Goal: Task Accomplishment & Management: Manage account settings

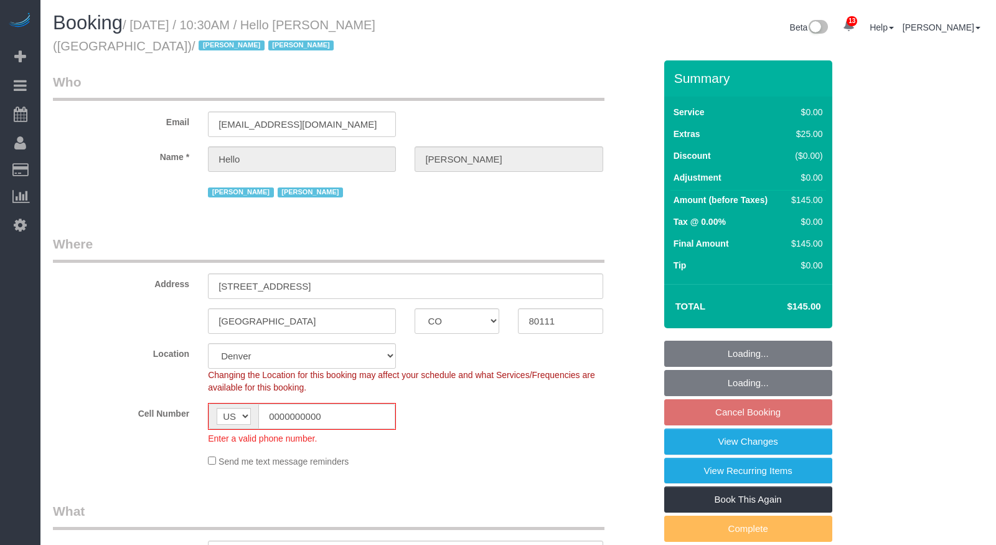
select select "CO"
select select "1"
select select "number:89"
select select "number:90"
select select "number:13"
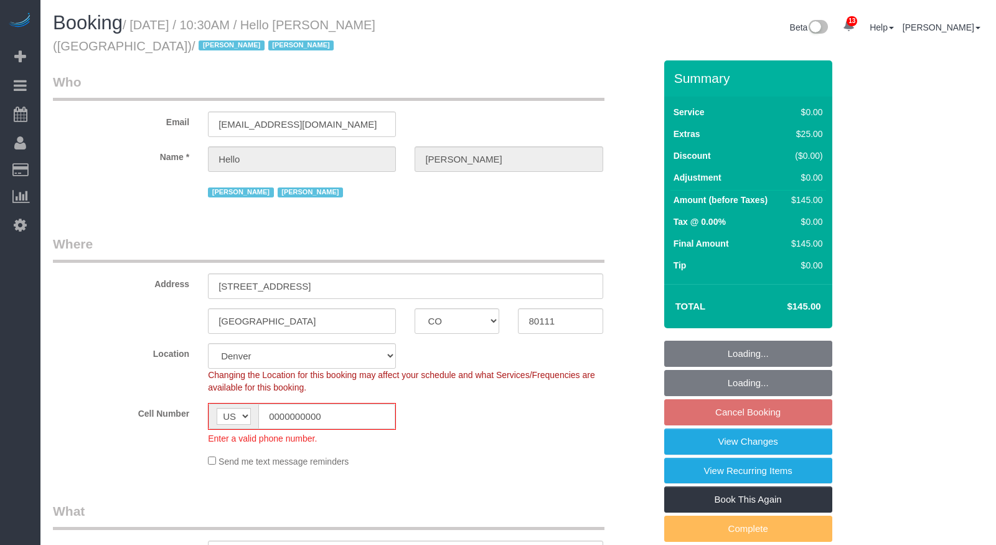
select select "number:6"
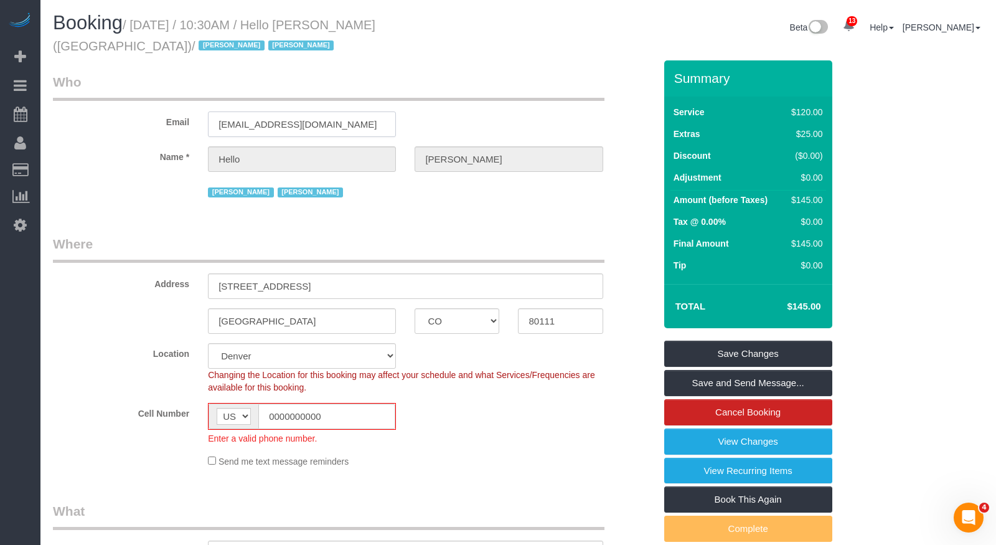
click at [241, 123] on input "[EMAIL_ADDRESS][DOMAIN_NAME]" at bounding box center [302, 124] width 188 height 26
click at [82, 162] on label "Name *" at bounding box center [121, 154] width 155 height 17
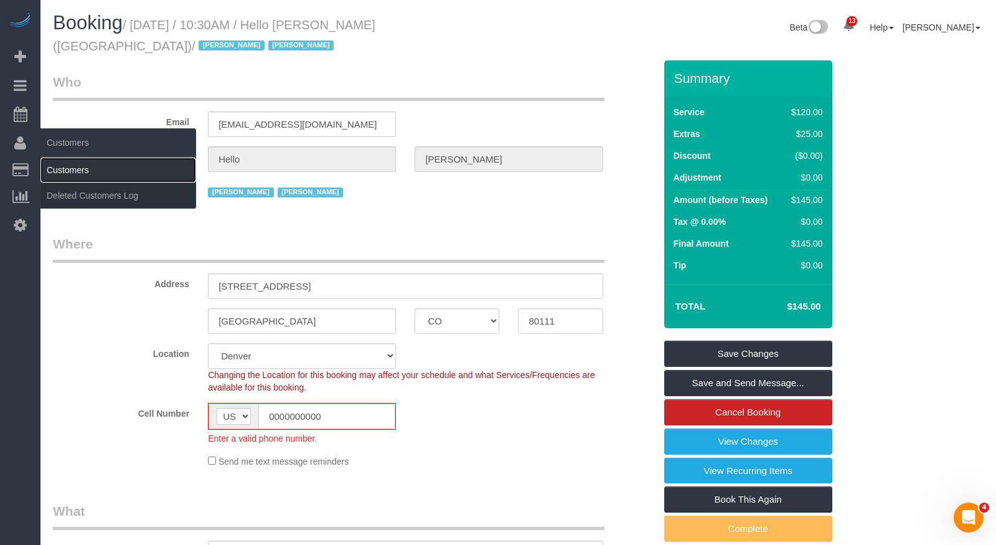
click at [117, 169] on link "Customers" at bounding box center [118, 169] width 156 height 25
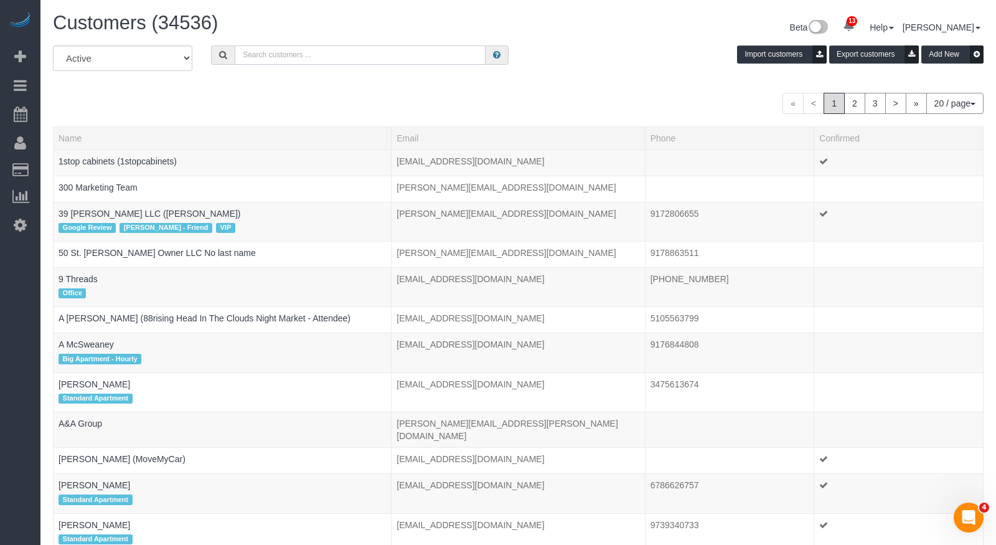
click at [363, 58] on input "text" at bounding box center [360, 54] width 251 height 19
paste input "[EMAIL_ADDRESS][DOMAIN_NAME]"
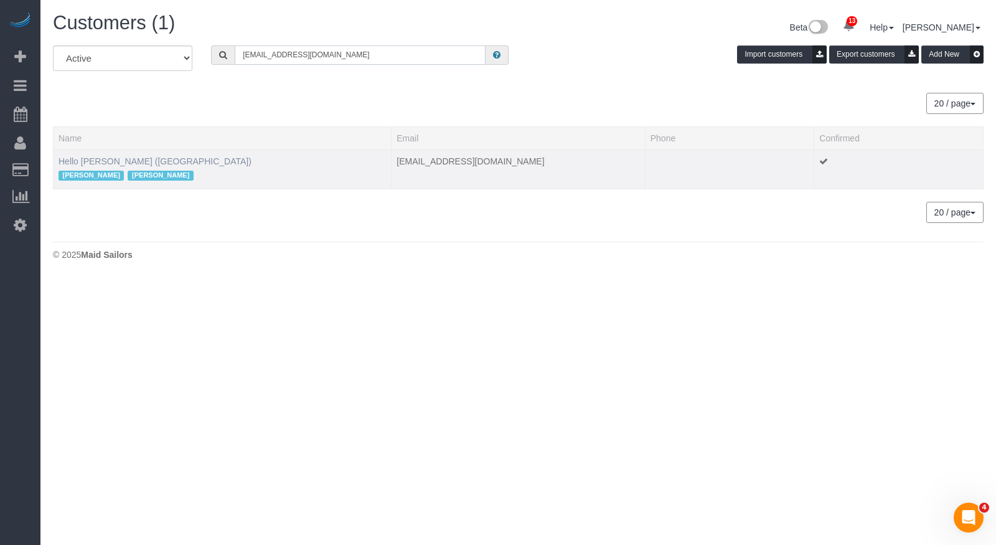
type input "[EMAIL_ADDRESS][DOMAIN_NAME]"
click at [110, 162] on link "Hello [PERSON_NAME] ([GEOGRAPHIC_DATA])" at bounding box center [155, 161] width 193 height 10
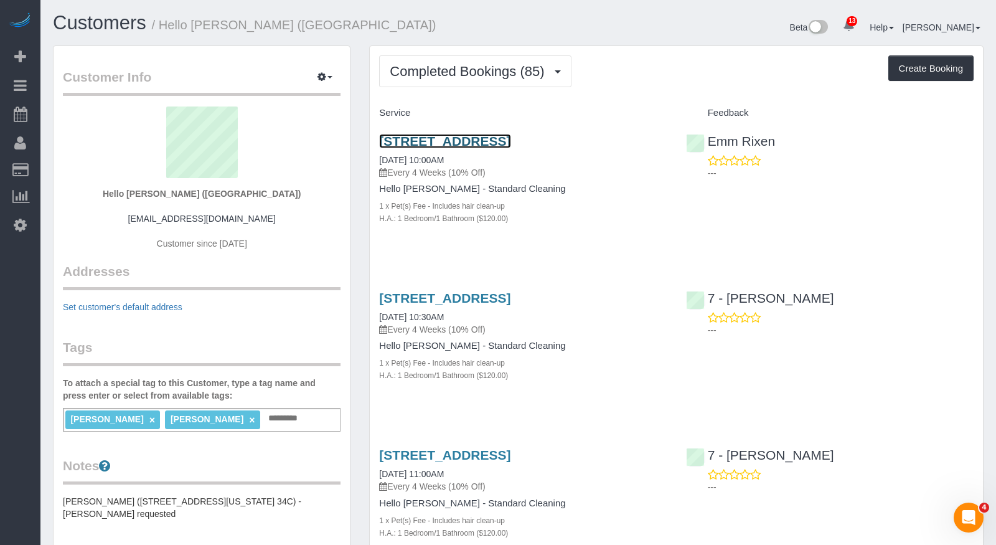
click at [454, 136] on link "[STREET_ADDRESS]" at bounding box center [444, 141] width 131 height 14
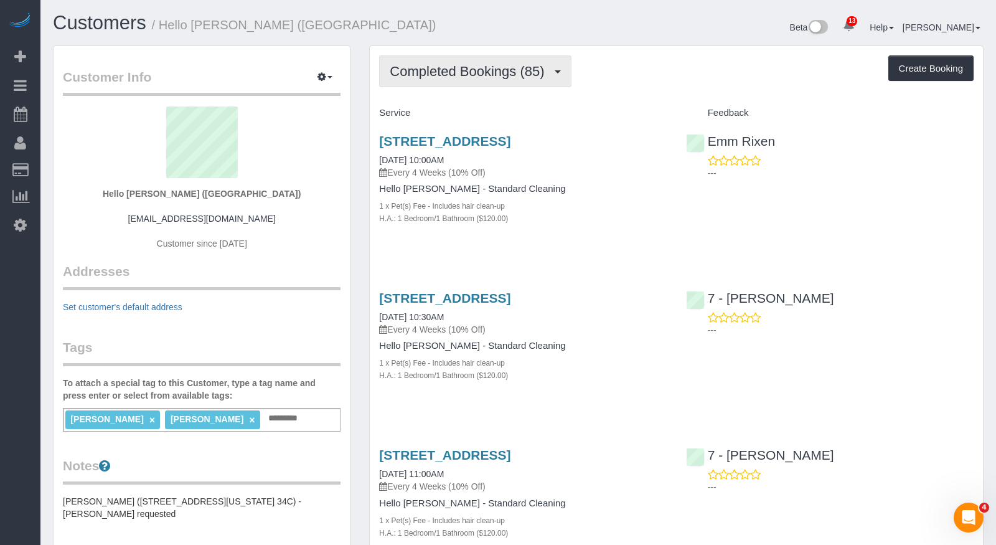
click at [504, 65] on span "Completed Bookings (85)" at bounding box center [470, 71] width 161 height 16
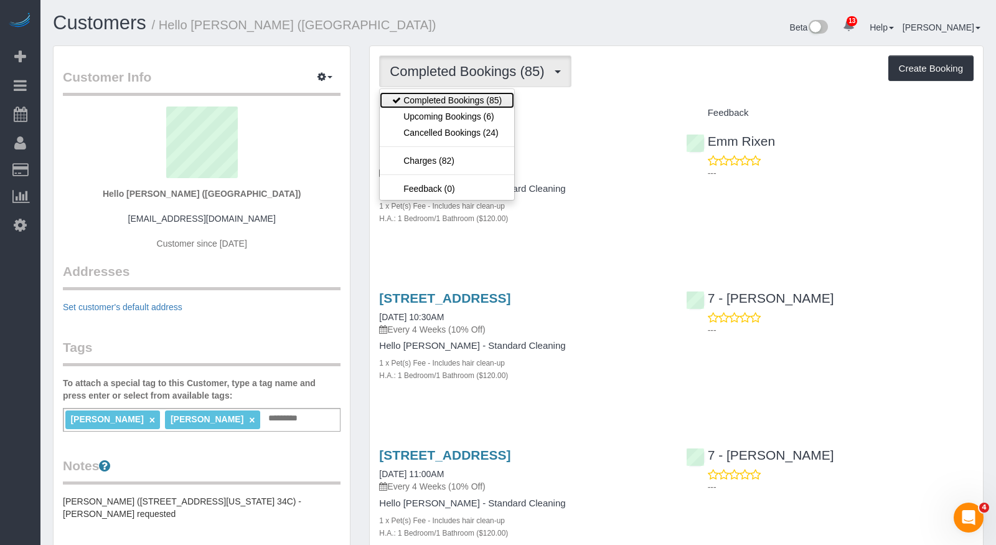
click at [441, 102] on link "Completed Bookings (85)" at bounding box center [447, 100] width 134 height 16
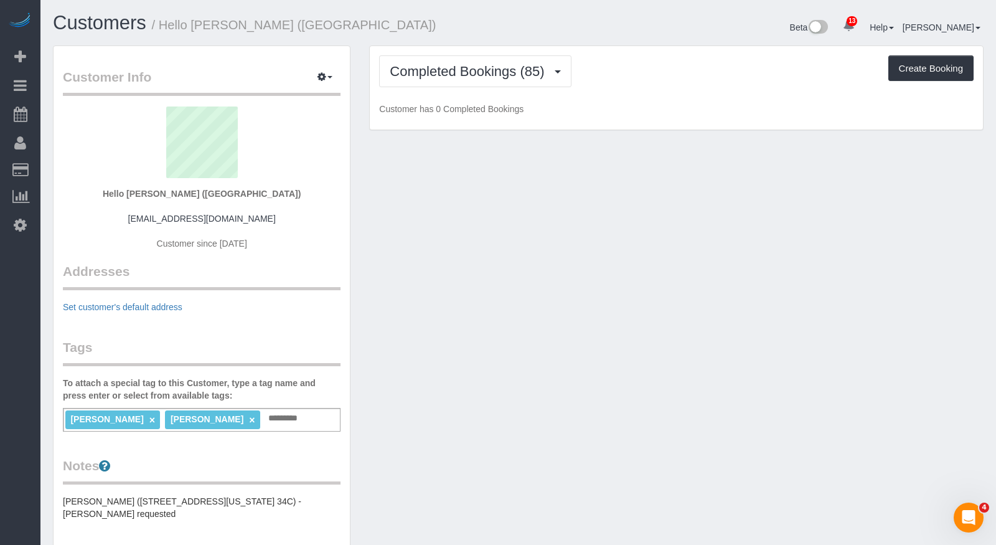
click at [441, 103] on p "Customer has 0 Completed Bookings" at bounding box center [676, 109] width 594 height 12
click at [458, 77] on span "Completed Bookings (85)" at bounding box center [470, 71] width 161 height 16
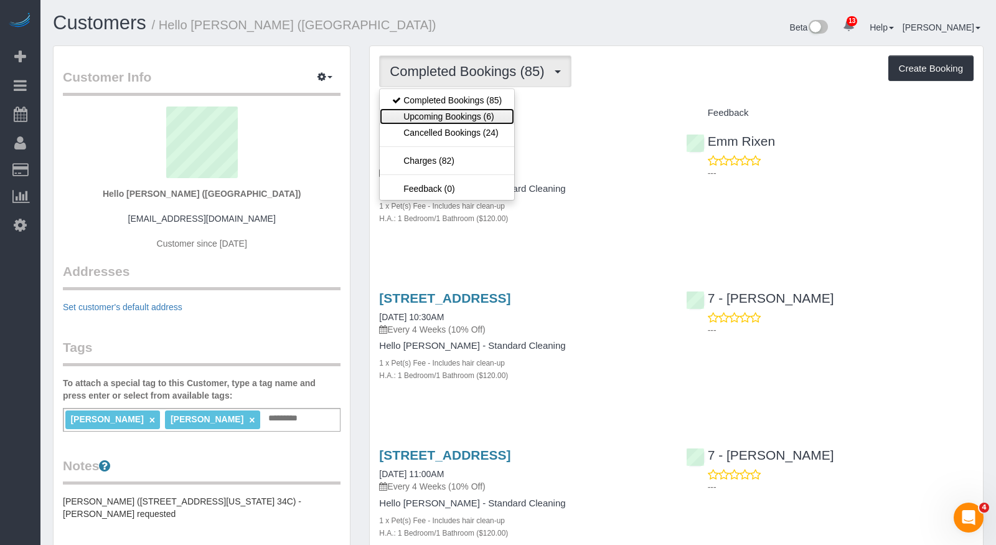
click at [452, 113] on link "Upcoming Bookings (6)" at bounding box center [447, 116] width 134 height 16
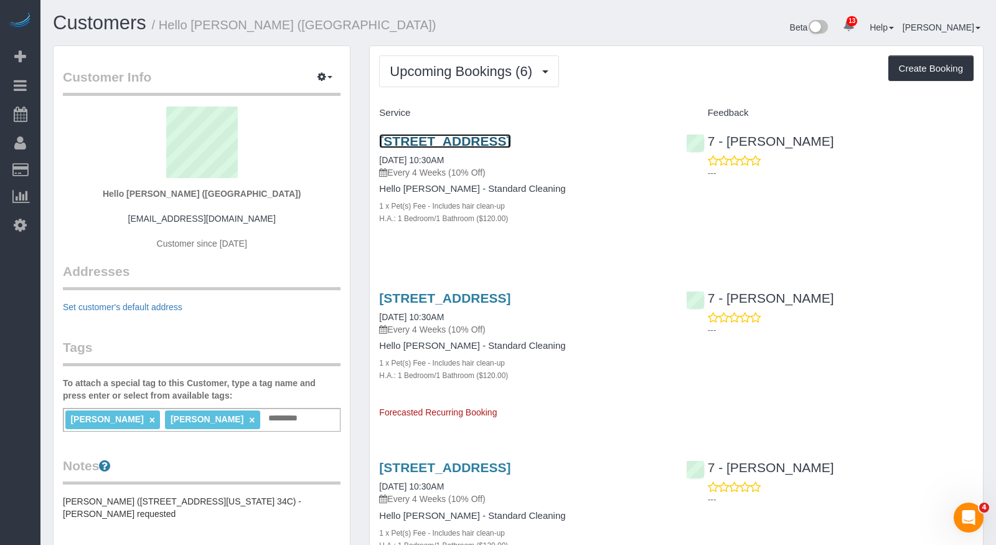
click at [436, 148] on link "[STREET_ADDRESS]" at bounding box center [444, 141] width 131 height 14
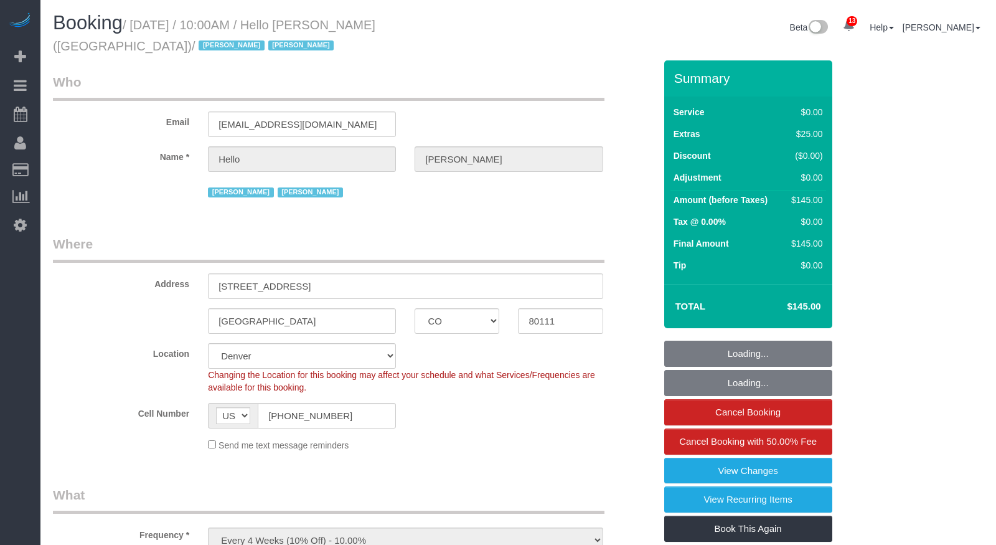
select select "CO"
select select "1"
select select "spot1"
select select "number:89"
select select "number:90"
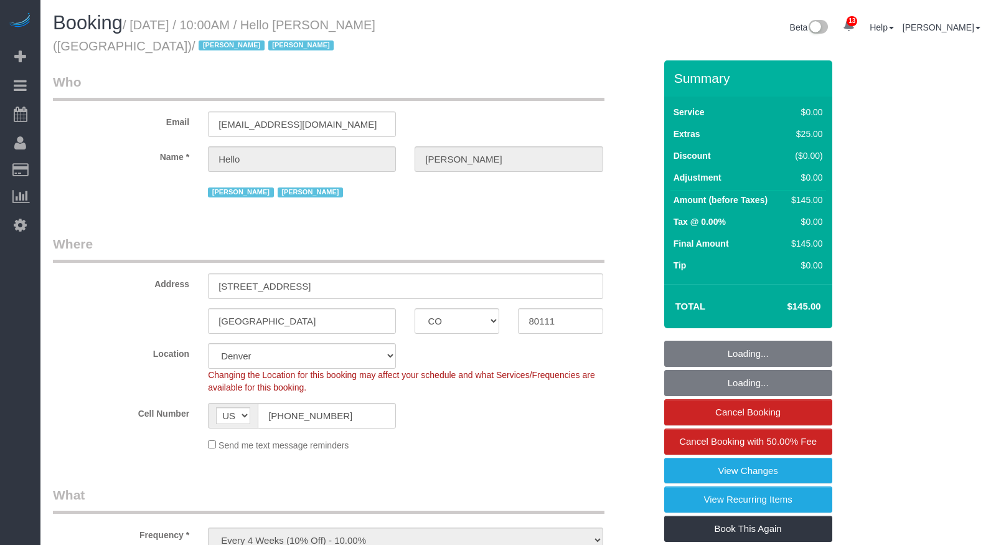
select select "number:13"
select select "number:6"
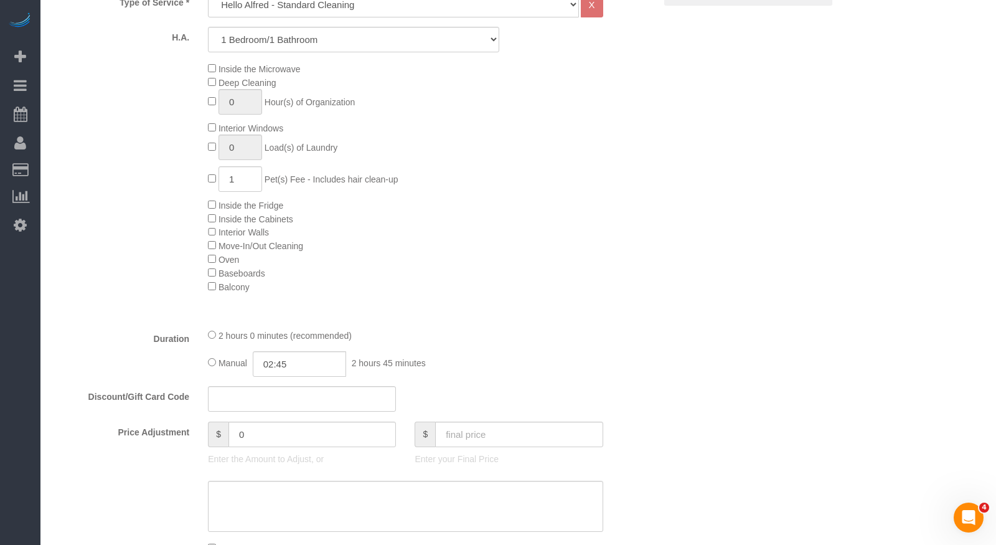
scroll to position [590, 0]
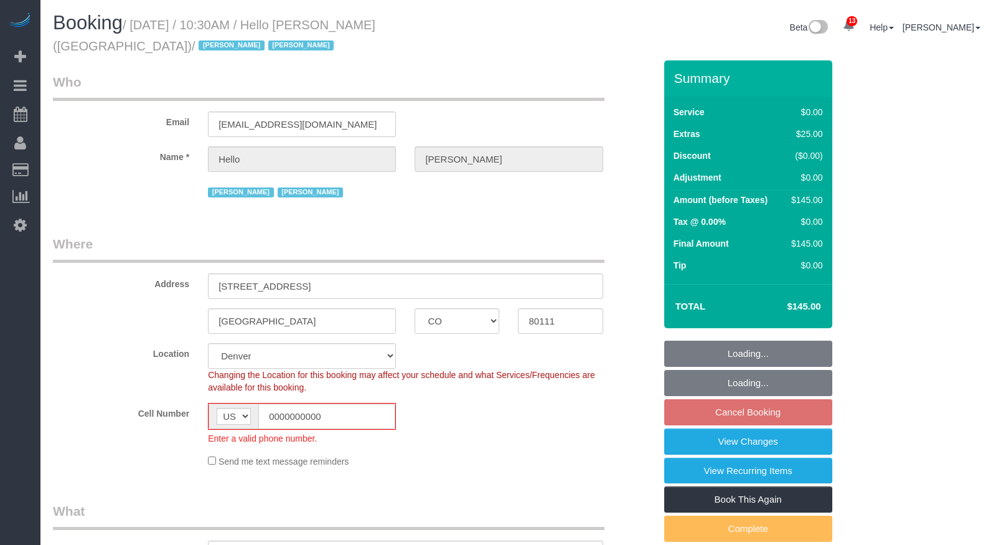
select select "CO"
select select "1"
select select "number:89"
select select "number:90"
select select "number:13"
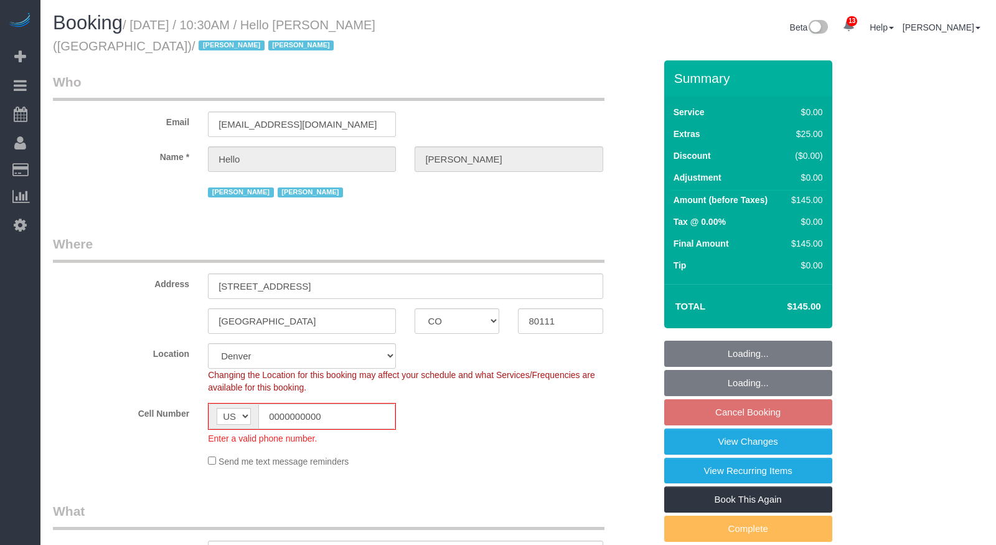
select select "number:6"
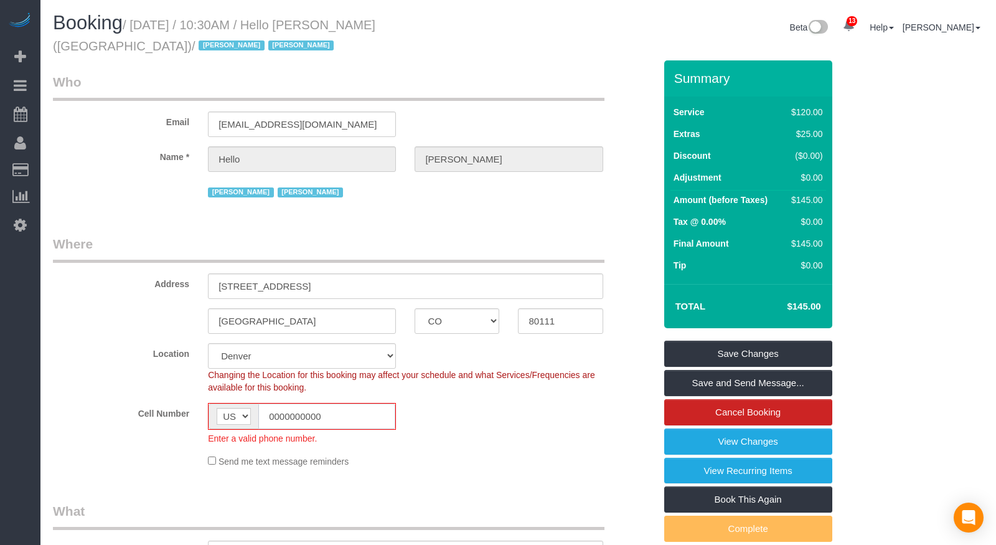
click at [322, 418] on input "0000000000" at bounding box center [326, 416] width 137 height 26
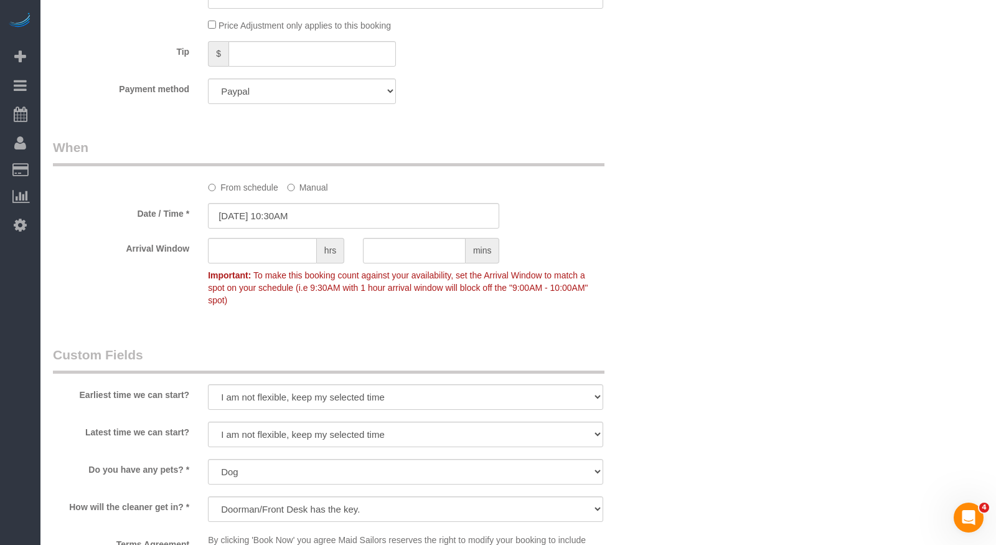
scroll to position [1662, 0]
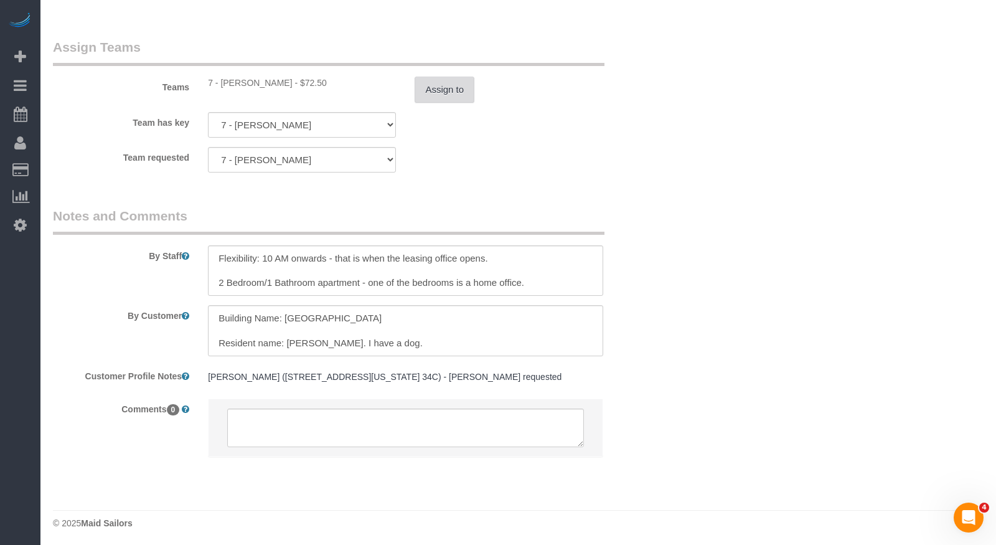
type input "(212) 299-5170"
click at [447, 89] on button "Assign to" at bounding box center [445, 90] width 60 height 26
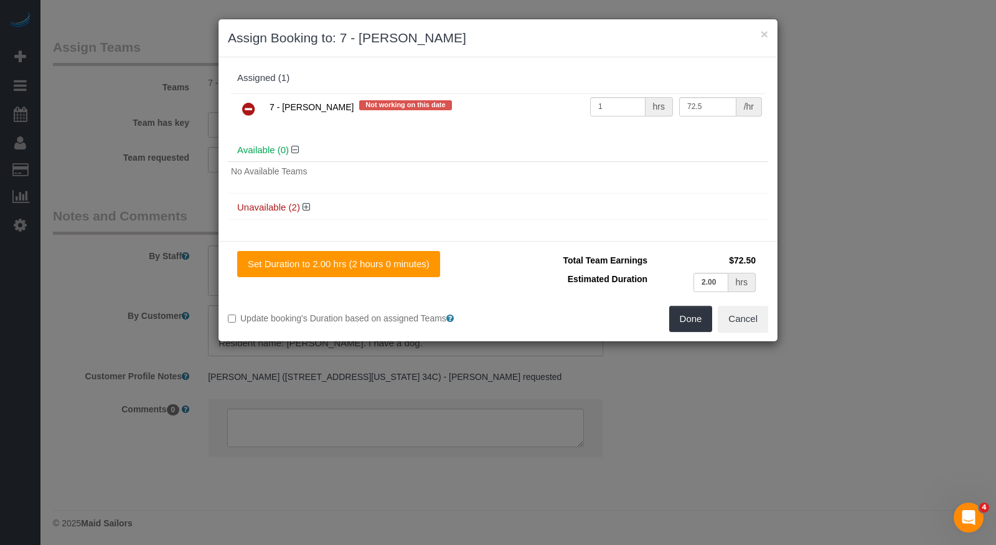
click at [249, 103] on icon at bounding box center [248, 108] width 13 height 15
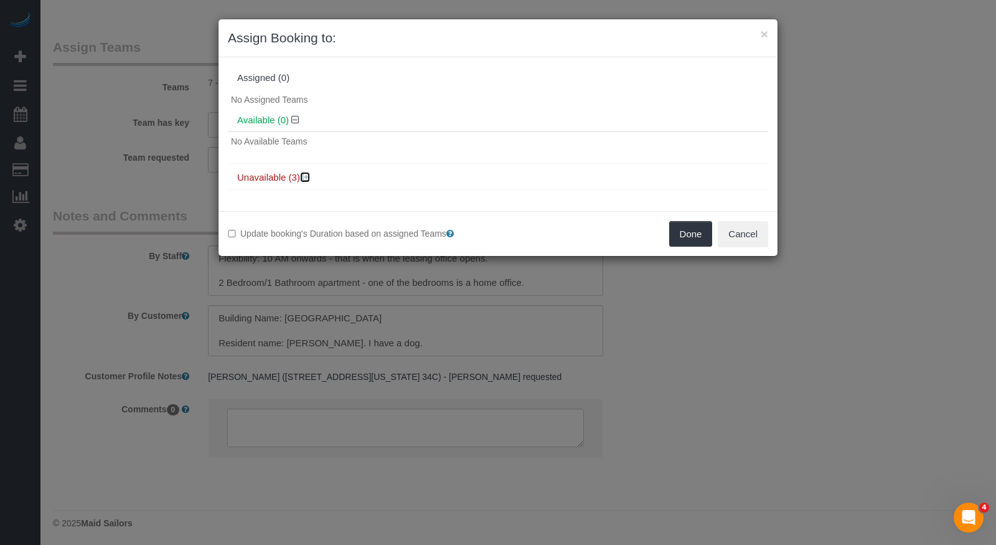
click at [304, 174] on icon at bounding box center [305, 176] width 7 height 9
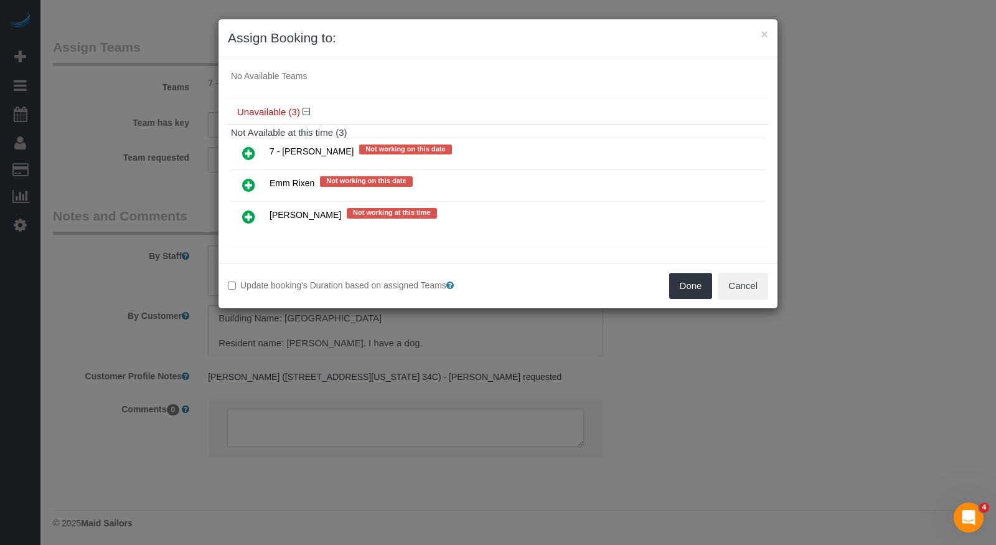
click at [244, 182] on icon at bounding box center [248, 184] width 13 height 15
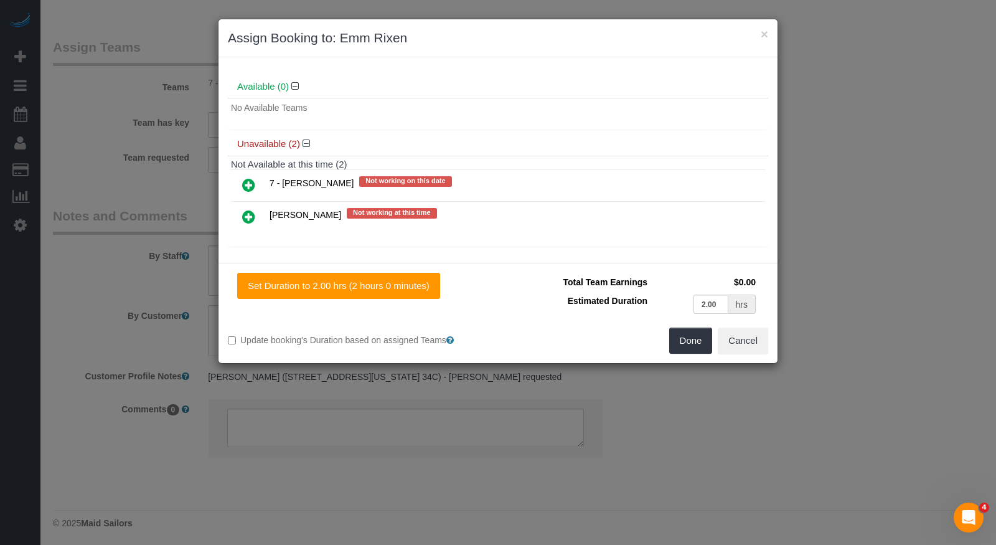
scroll to position [0, 0]
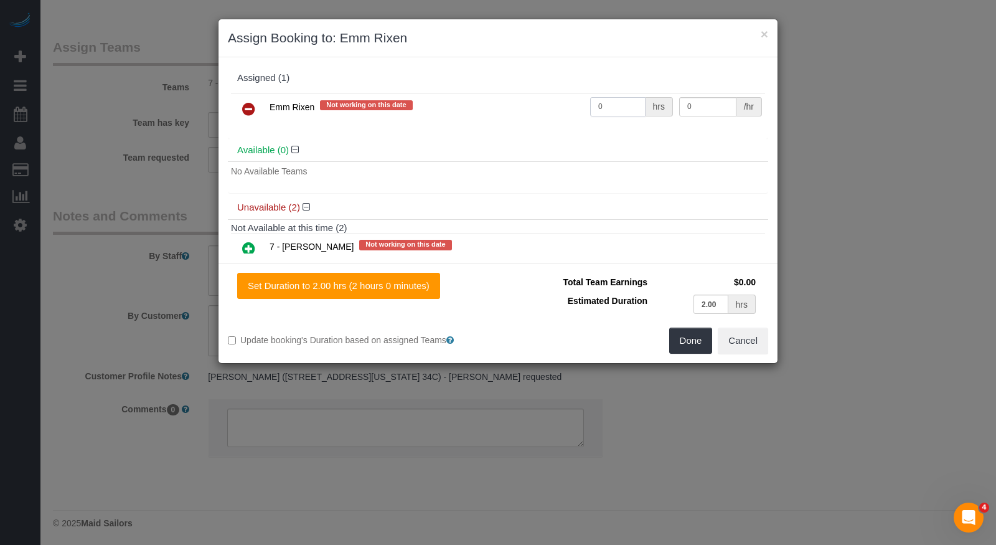
click at [629, 99] on input "0" at bounding box center [617, 106] width 55 height 19
type input "1"
click at [718, 103] on input "0" at bounding box center [707, 106] width 57 height 19
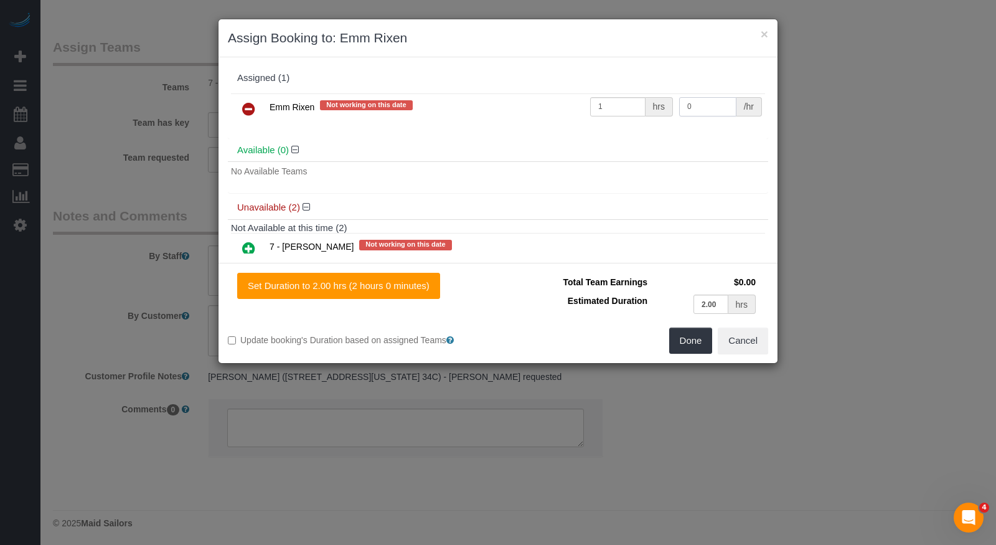
type input "3"
type input "60"
click at [692, 337] on button "Done" at bounding box center [691, 340] width 44 height 26
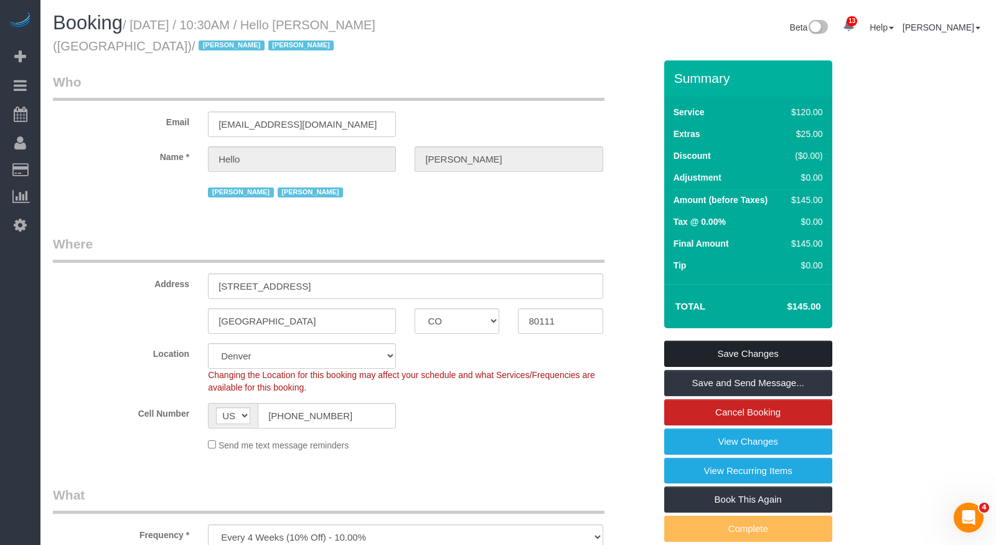
click at [732, 348] on link "Save Changes" at bounding box center [748, 353] width 168 height 26
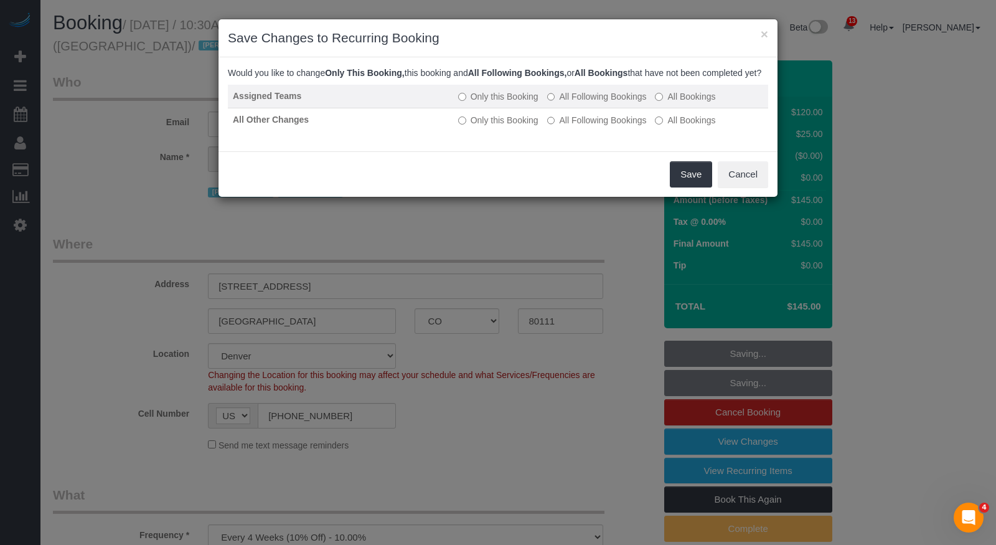
click at [561, 103] on label "All Following Bookings" at bounding box center [597, 96] width 100 height 12
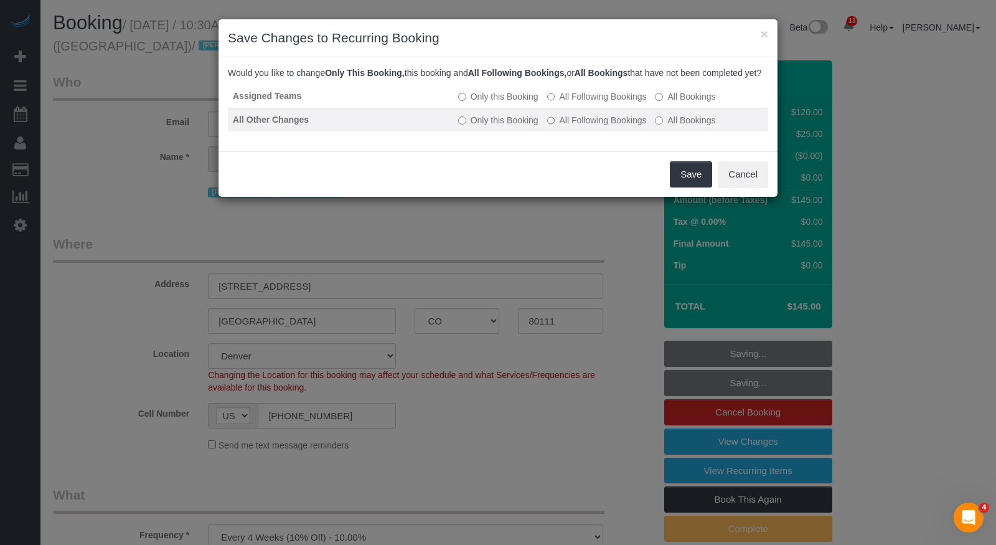
click at [573, 126] on label "All Following Bookings" at bounding box center [597, 120] width 100 height 12
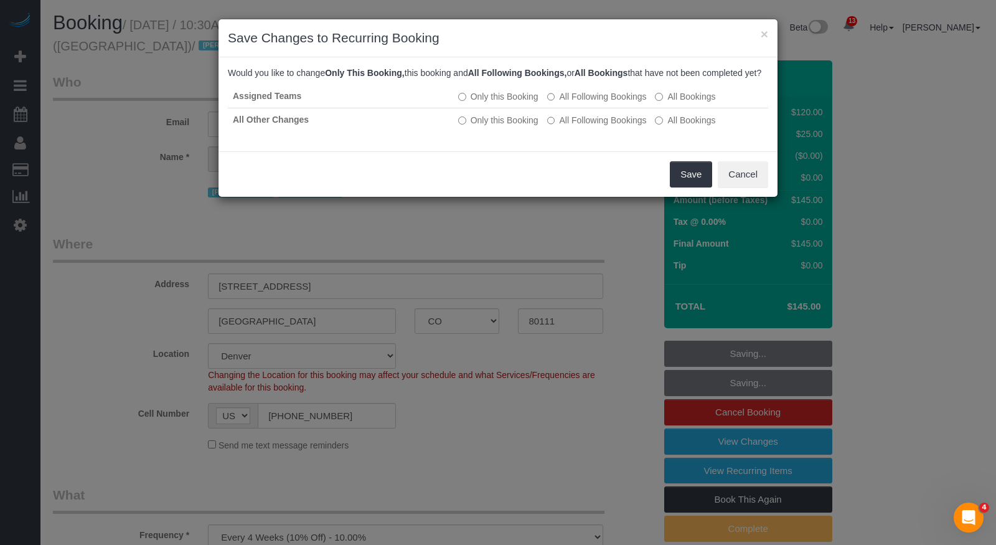
click at [666, 174] on div "Save Cancel" at bounding box center [497, 173] width 559 height 45
click at [682, 174] on button "Save" at bounding box center [691, 174] width 42 height 26
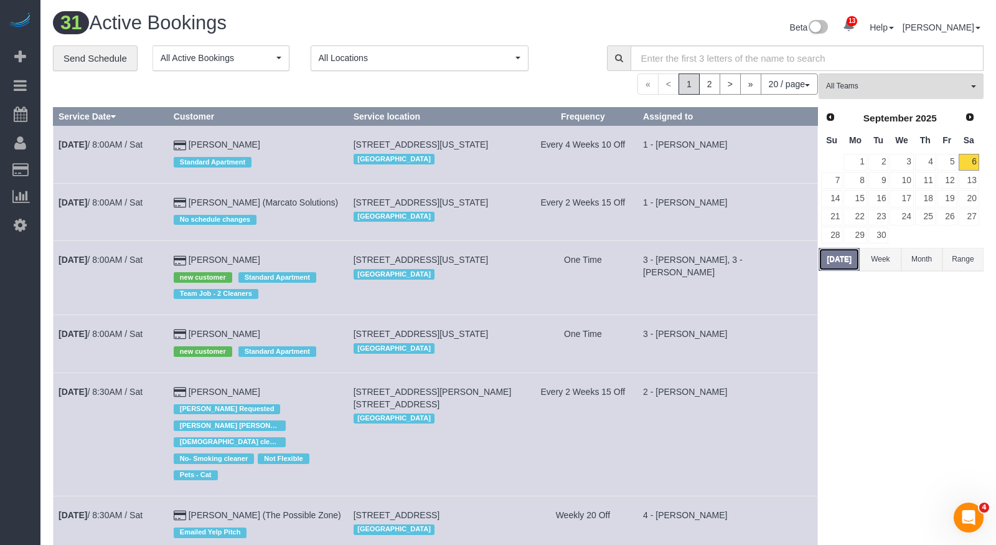
click at [836, 256] on button "Today" at bounding box center [838, 259] width 41 height 23
click at [439, 59] on span "All Locations" at bounding box center [416, 58] width 194 height 12
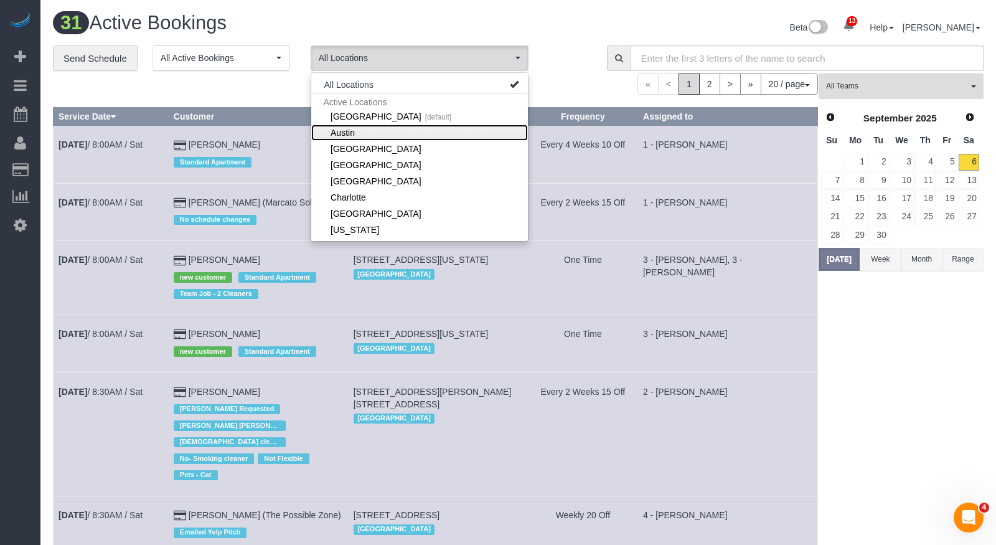
click at [384, 133] on link "Austin" at bounding box center [419, 132] width 217 height 16
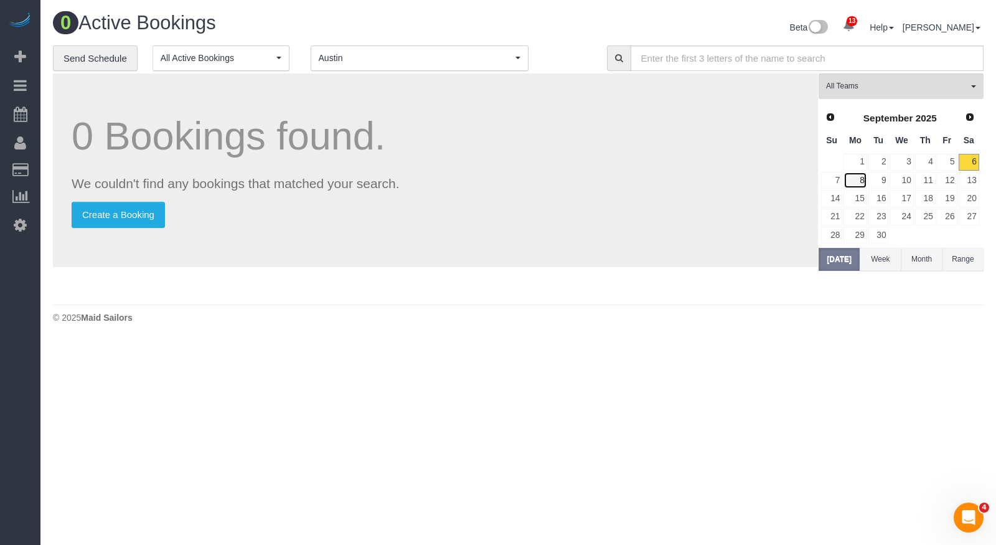
click at [862, 175] on link "8" at bounding box center [854, 180] width 23 height 17
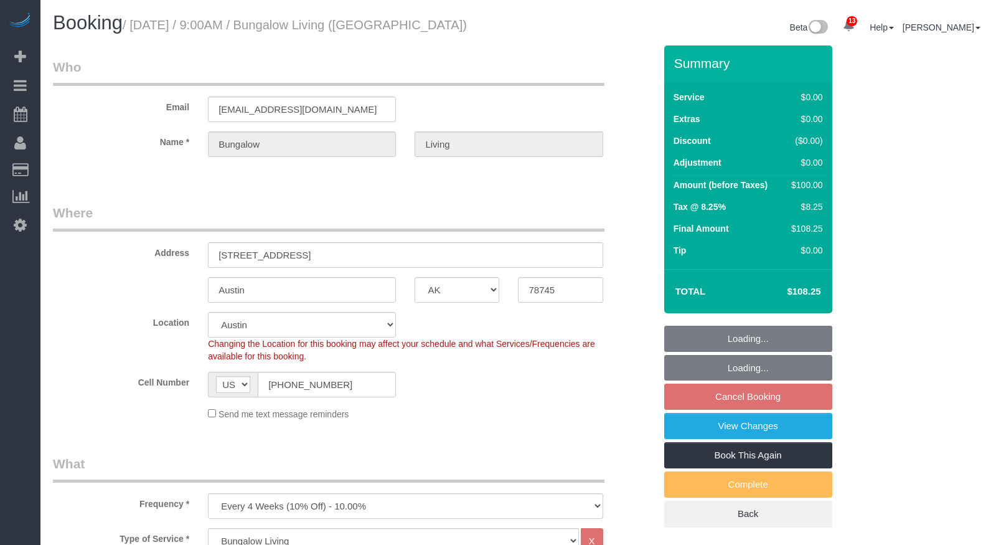
select select "[GEOGRAPHIC_DATA]"
select select "5"
select select "spot62"
select select "number:89"
select select "number:90"
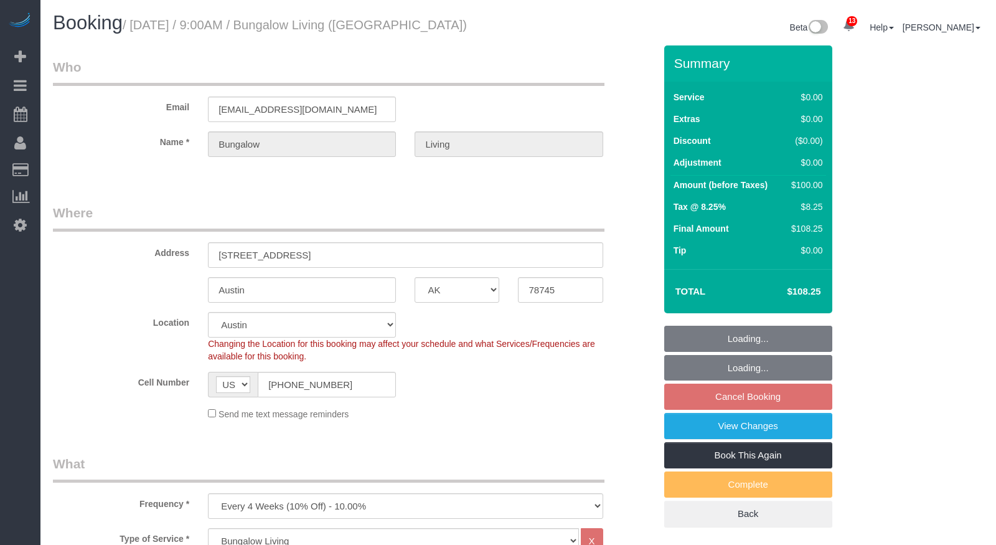
select select "number:15"
select select "number:7"
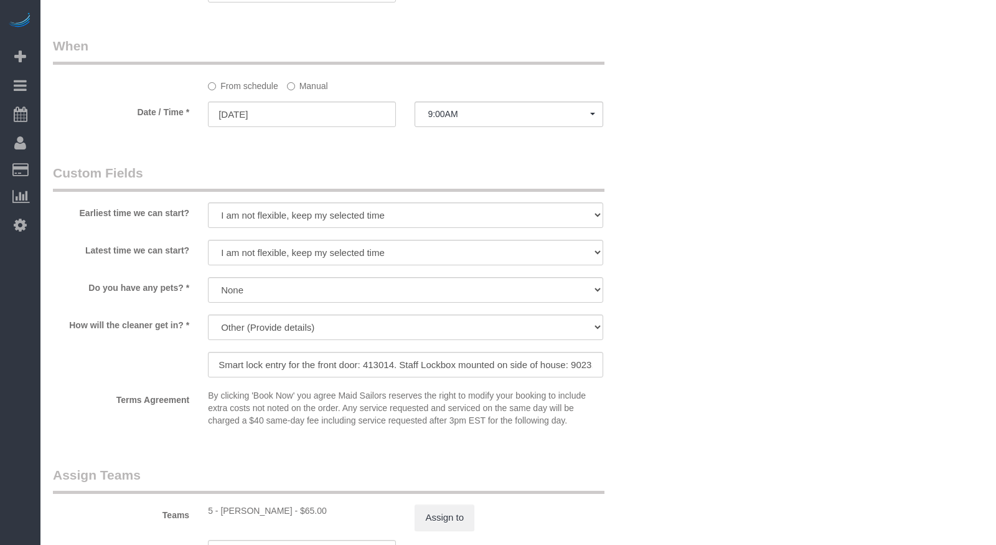
click at [318, 85] on label "Manual" at bounding box center [307, 83] width 41 height 17
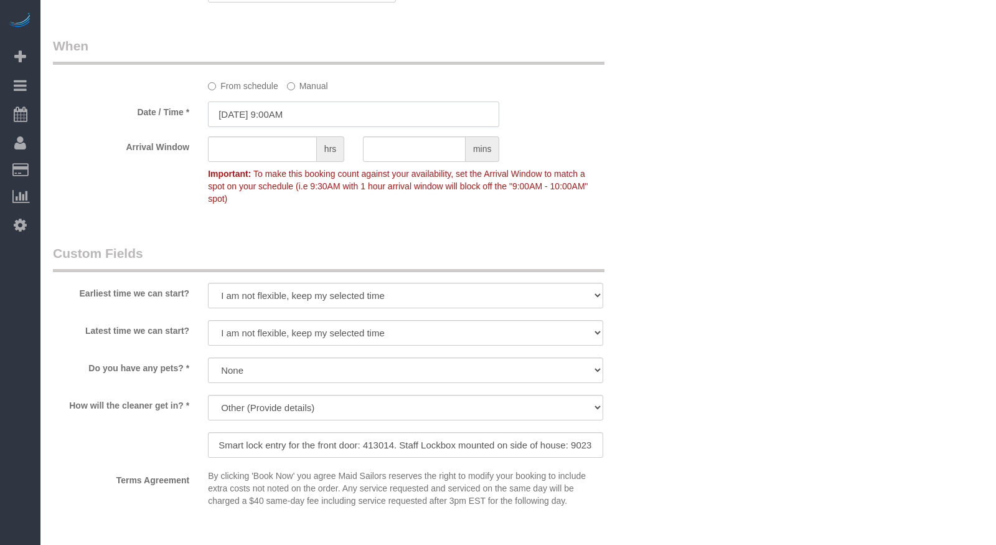
click at [311, 112] on input "09/09/2025 9:00AM" at bounding box center [353, 114] width 291 height 26
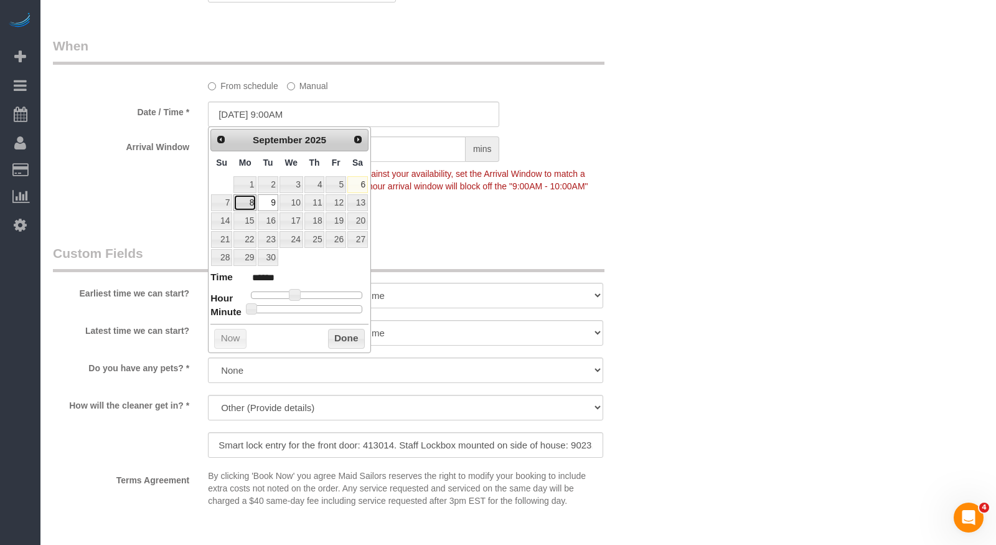
scroll to position [0, 0]
click at [252, 202] on link "8" at bounding box center [244, 202] width 23 height 17
type input "09/08/2025 12:00PM"
type input "*******"
type input "09/08/2025 1:00PM"
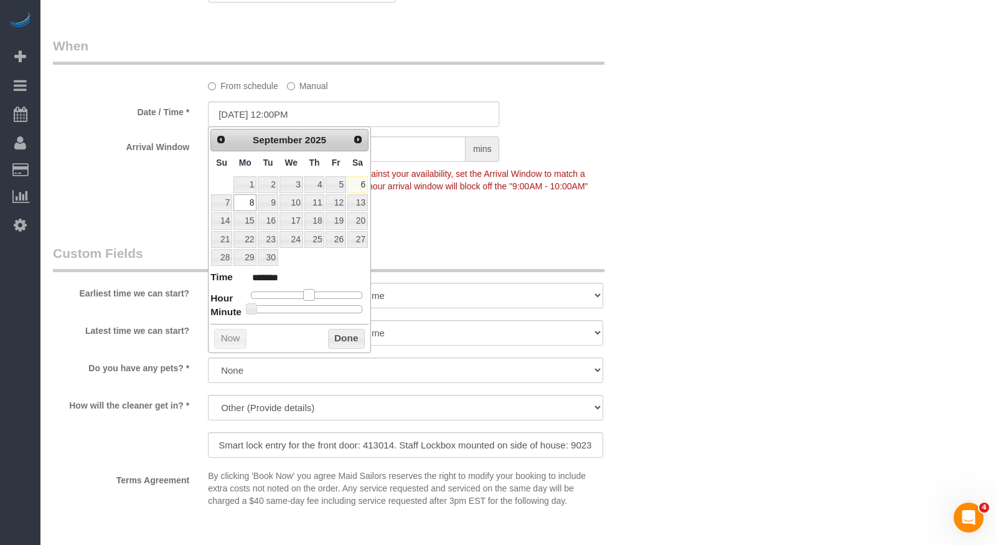
type input "******"
click at [315, 291] on div at bounding box center [306, 294] width 111 height 7
click at [353, 334] on button "Done" at bounding box center [346, 339] width 37 height 20
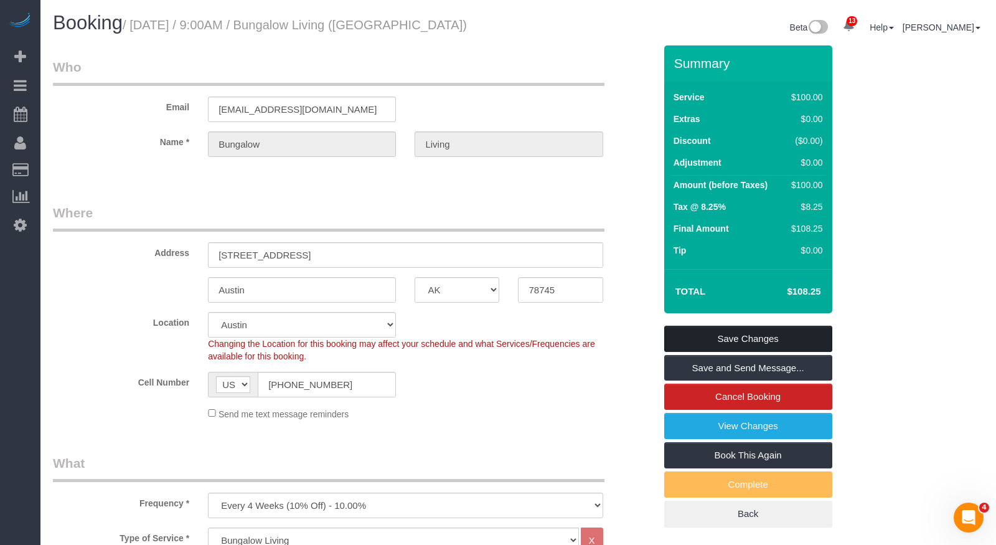
click at [721, 330] on link "Save Changes" at bounding box center [748, 339] width 168 height 26
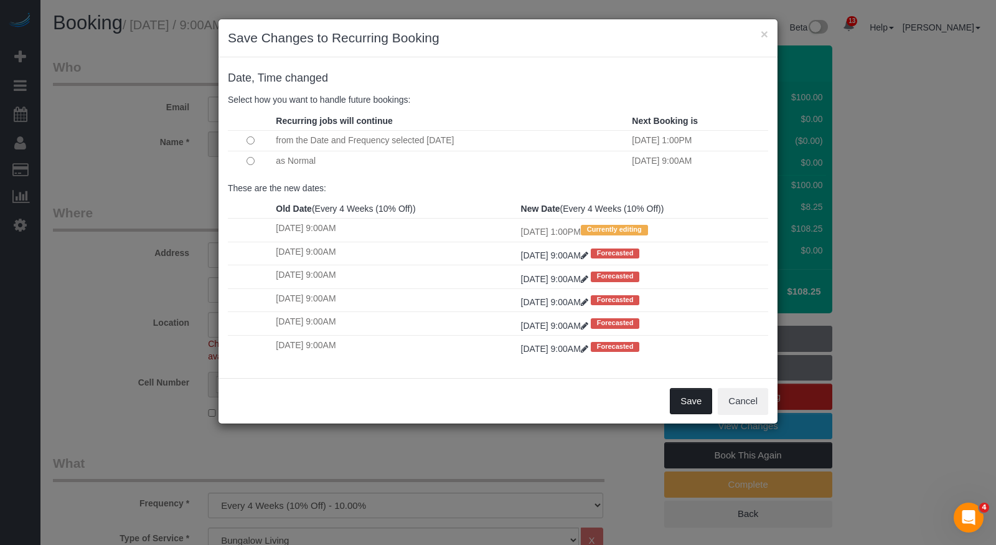
click at [690, 396] on button "Save" at bounding box center [691, 401] width 42 height 26
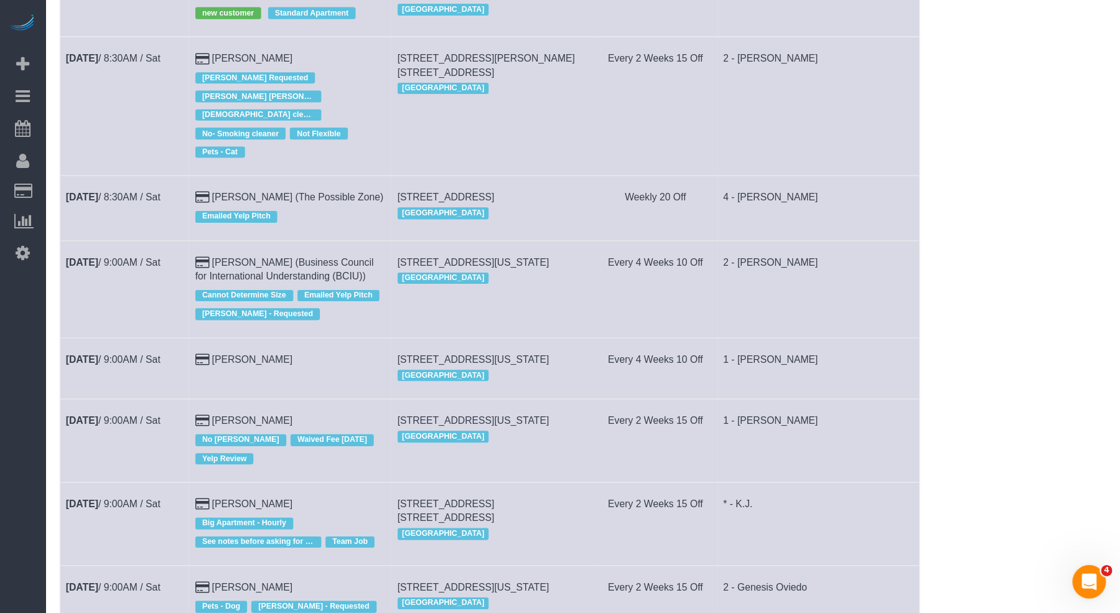
scroll to position [340, 0]
